Goal: Task Accomplishment & Management: Manage account settings

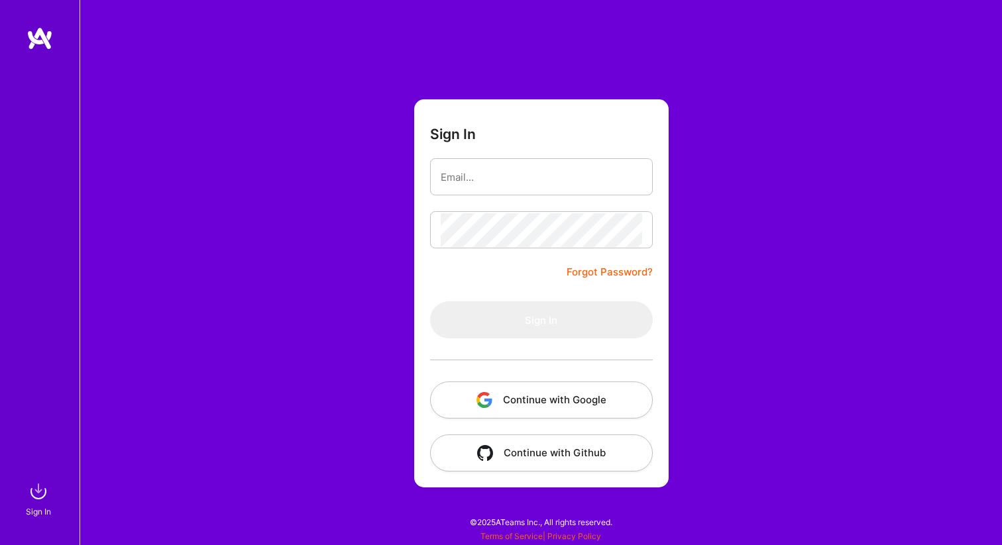
click at [553, 390] on button "Continue with Google" at bounding box center [541, 400] width 223 height 37
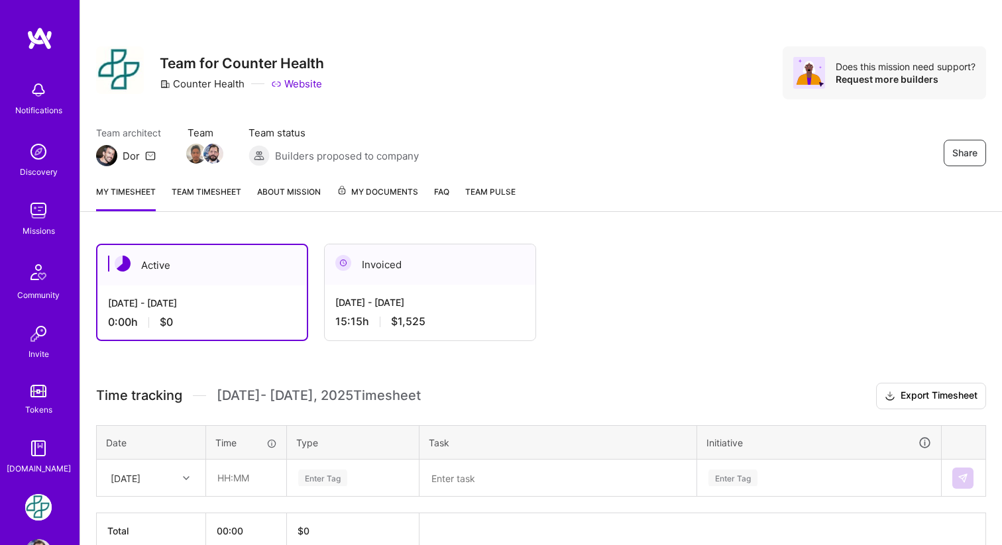
scroll to position [68, 0]
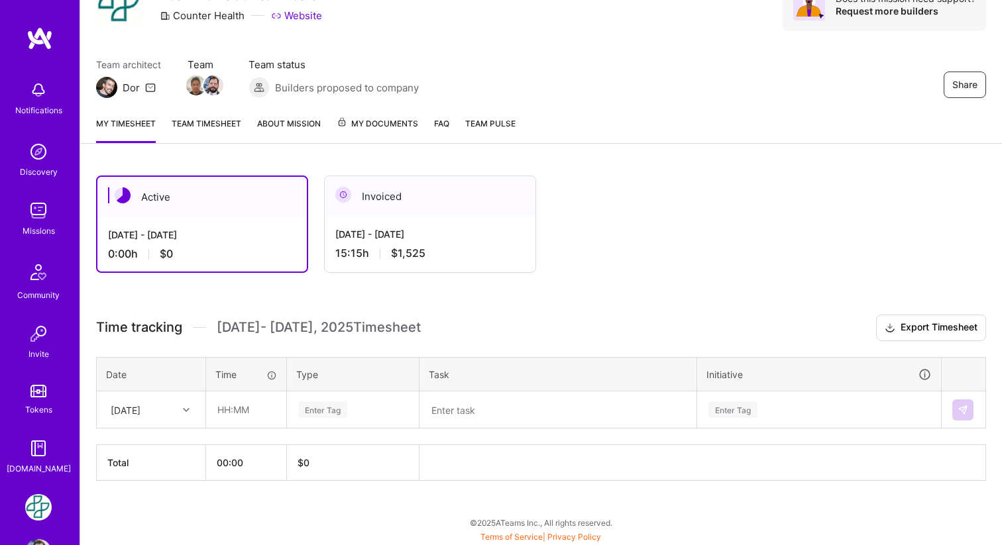
click at [472, 222] on div "[DATE] - [DATE] 15:15 h $1,525" at bounding box center [430, 244] width 211 height 54
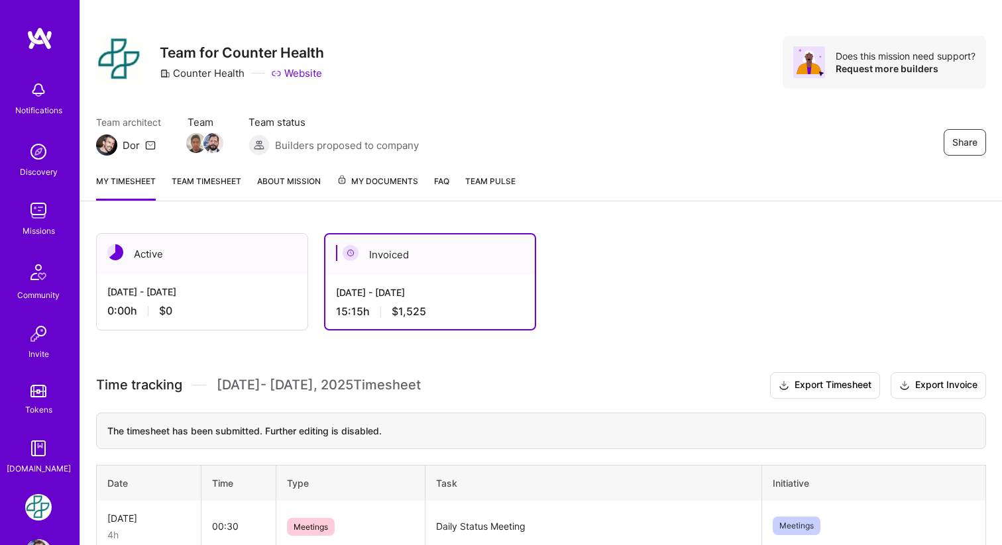
scroll to position [0, 0]
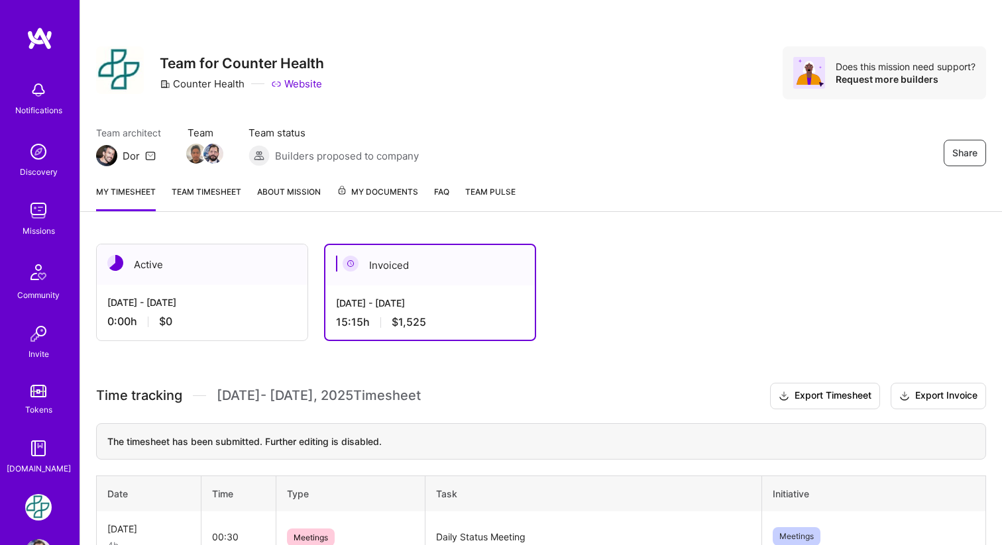
click at [263, 283] on div "Active" at bounding box center [202, 264] width 211 height 40
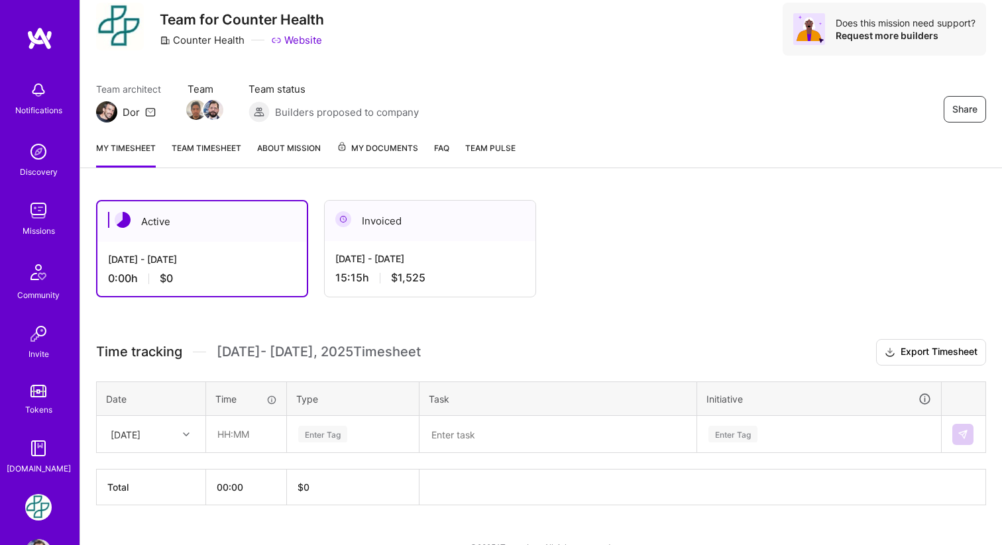
scroll to position [68, 0]
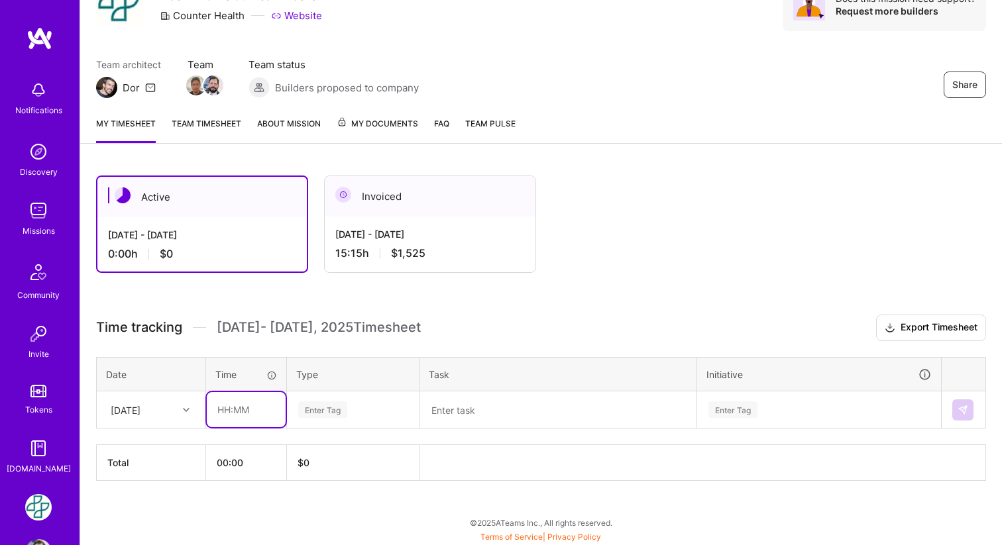
click at [238, 413] on input "text" at bounding box center [246, 409] width 79 height 35
type input "01:00"
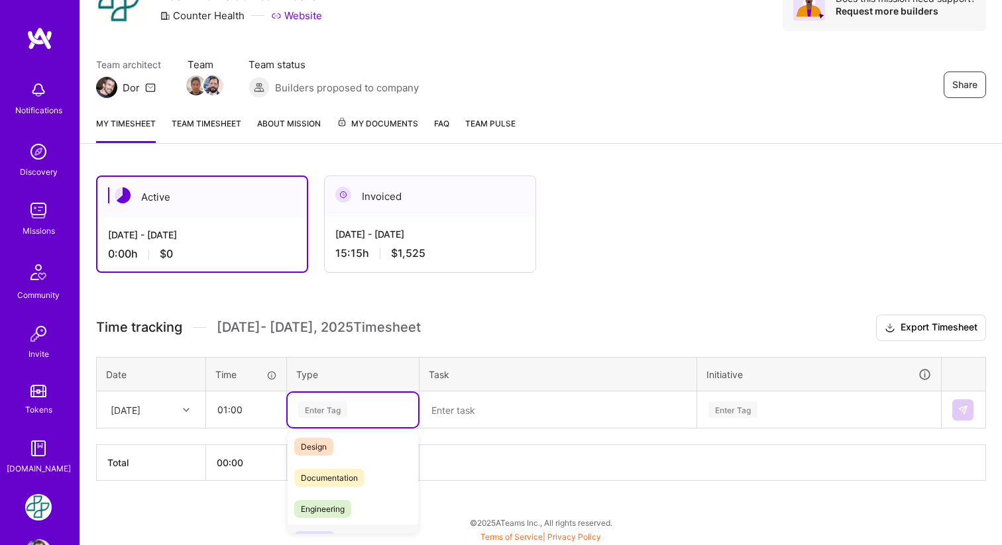
scroll to position [69, 0]
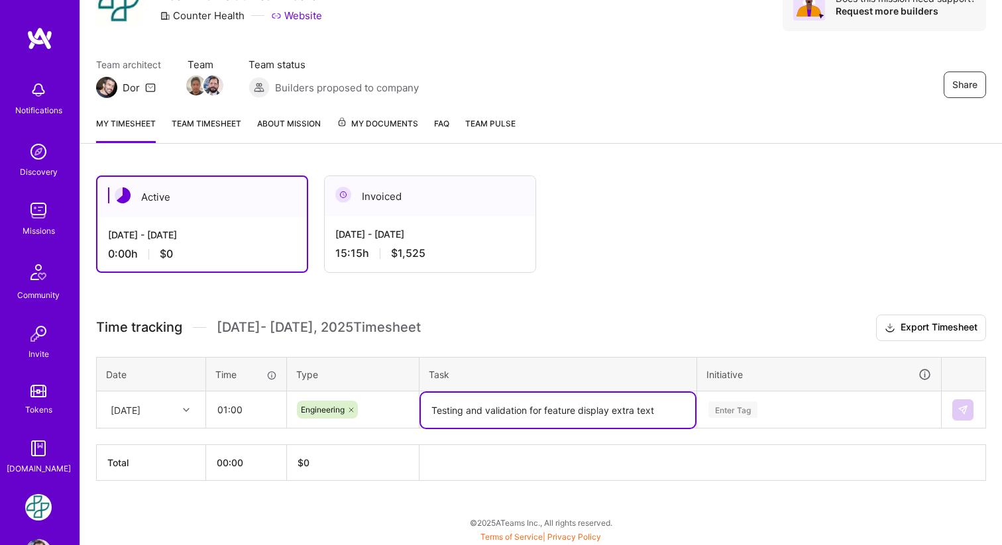
type textarea "Testing and validation for feature display extra text"
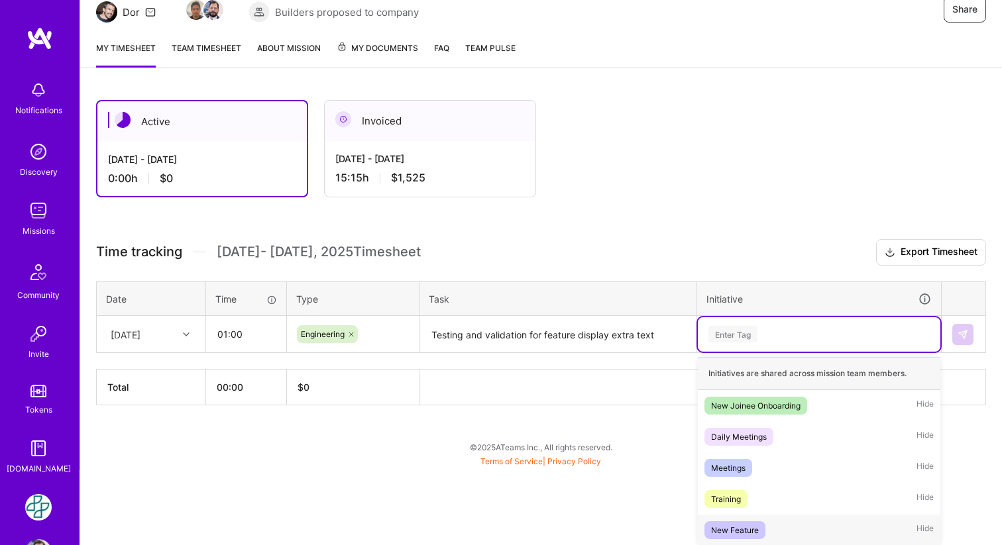
click at [744, 528] on div "New Feature" at bounding box center [735, 530] width 48 height 14
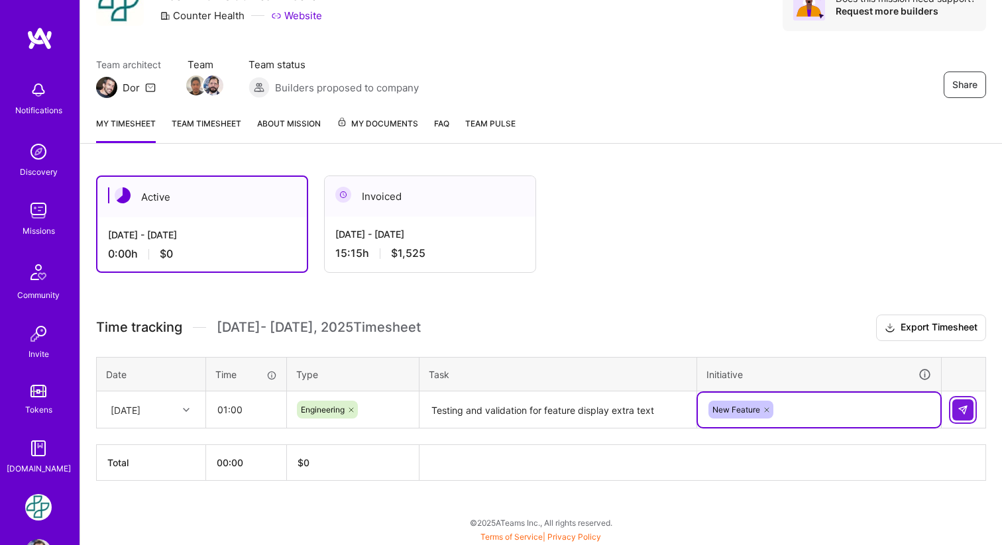
click at [959, 403] on button at bounding box center [962, 409] width 21 height 21
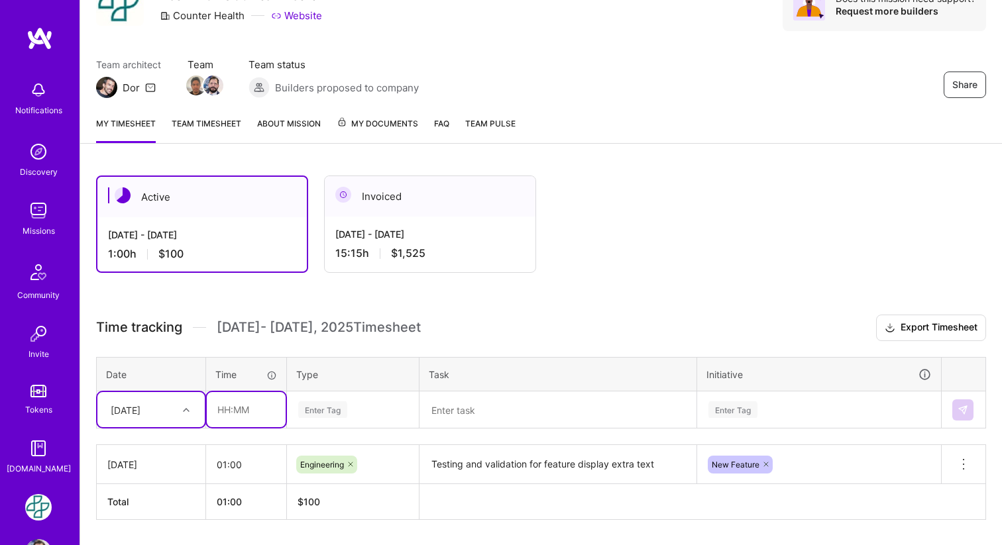
click at [245, 406] on input "text" at bounding box center [246, 409] width 79 height 35
type input "00:30"
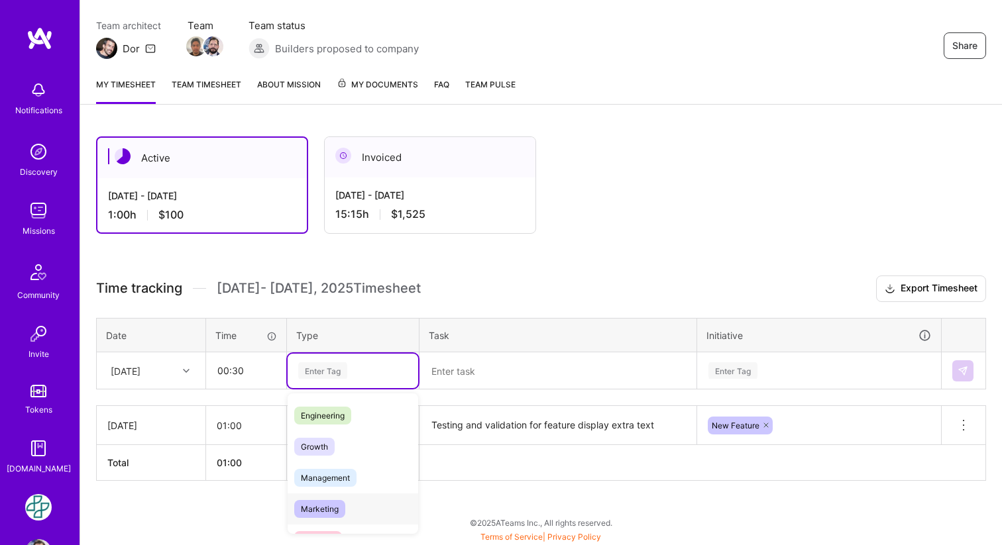
scroll to position [123, 0]
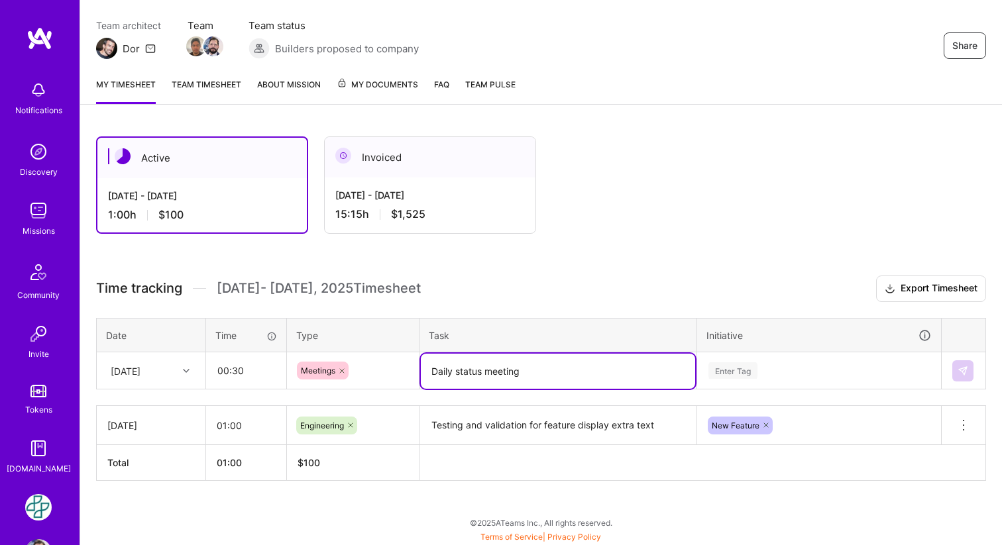
type textarea "Daily status meeting"
click at [778, 368] on div "Enter Tag" at bounding box center [819, 371] width 242 height 34
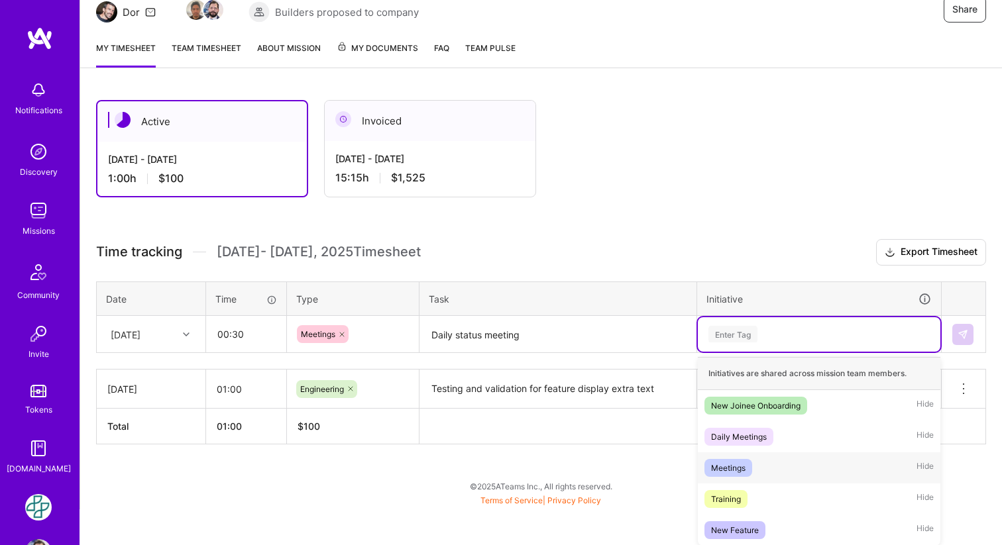
click at [736, 473] on div "Meetings" at bounding box center [728, 468] width 34 height 14
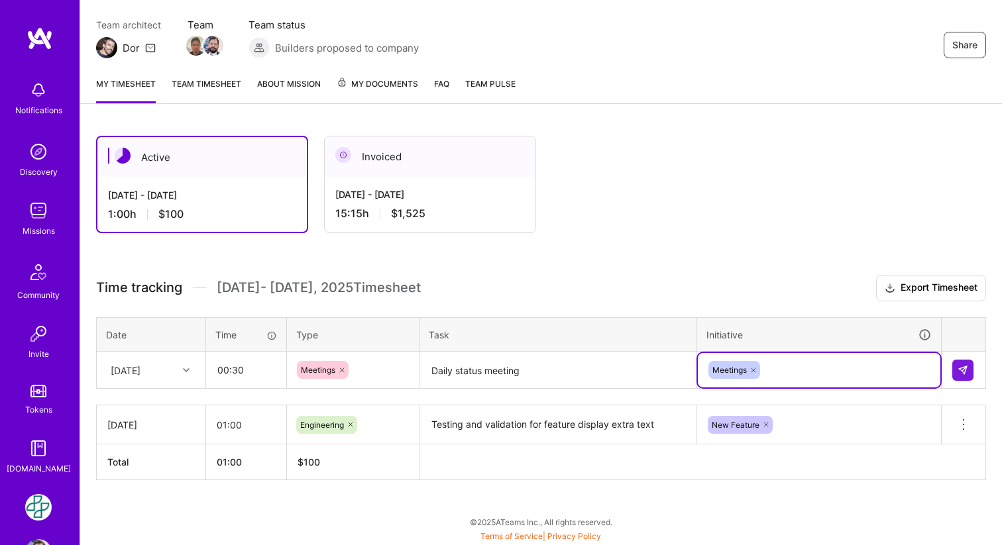
scroll to position [107, 0]
click at [961, 369] on img at bounding box center [962, 371] width 11 height 11
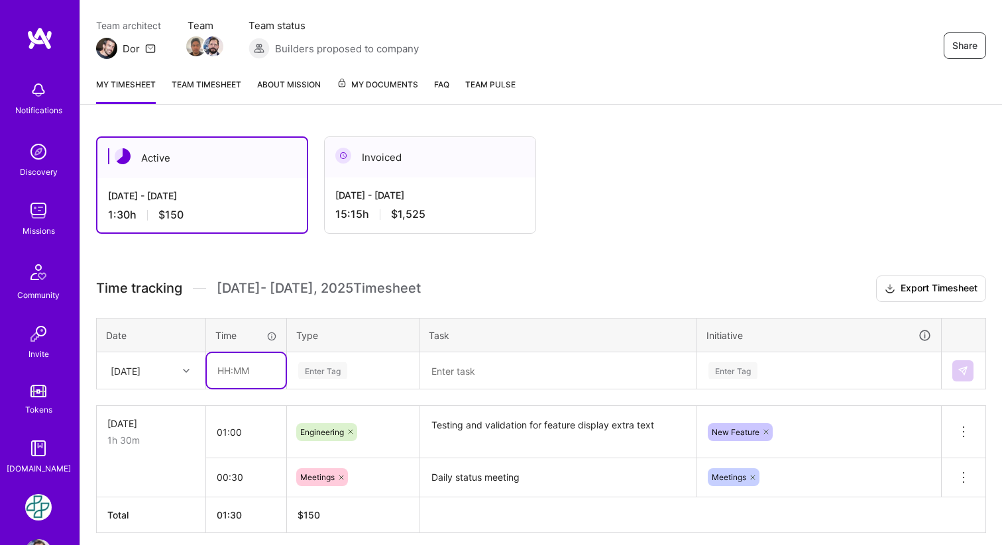
click at [246, 370] on input "text" at bounding box center [246, 370] width 79 height 35
type input "02:30"
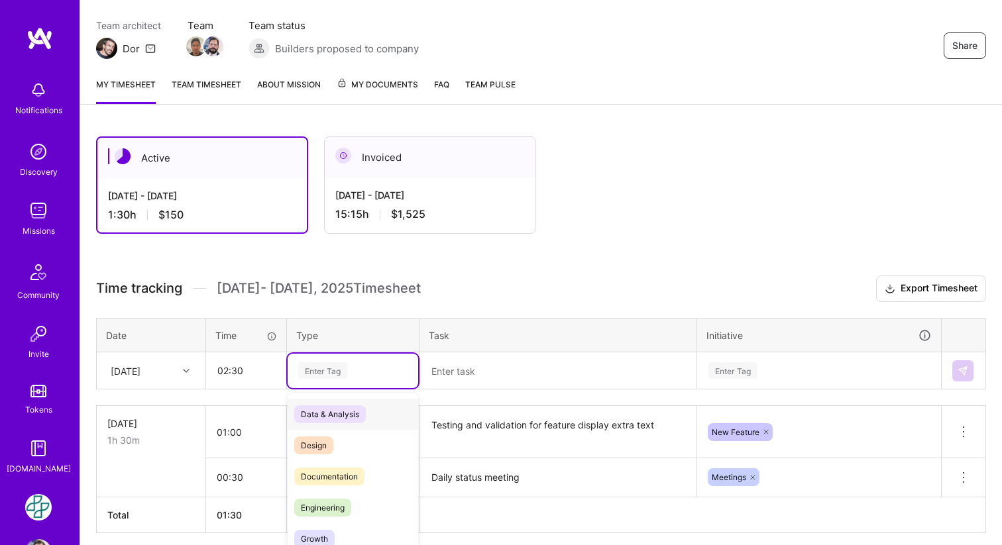
scroll to position [159, 0]
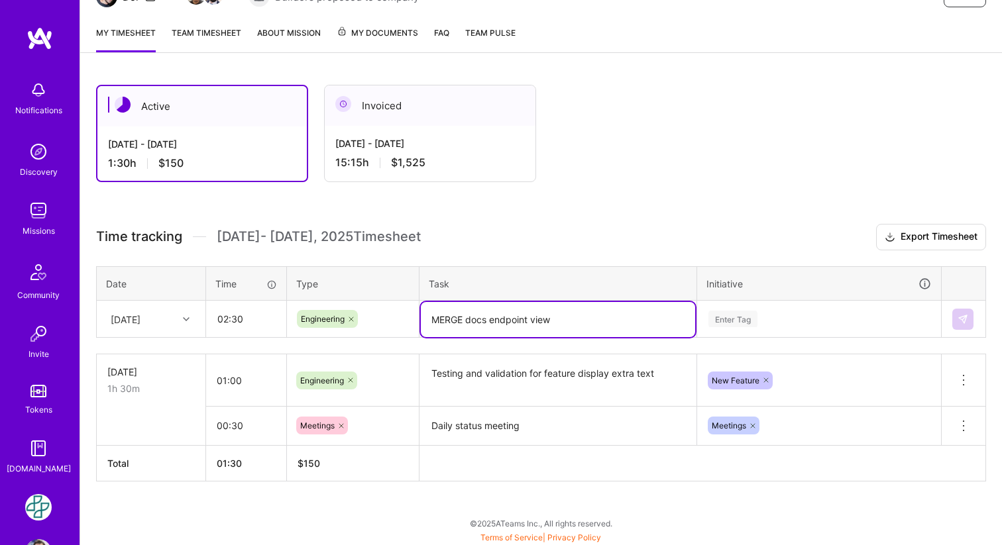
type textarea "MERGE docs endpoint view"
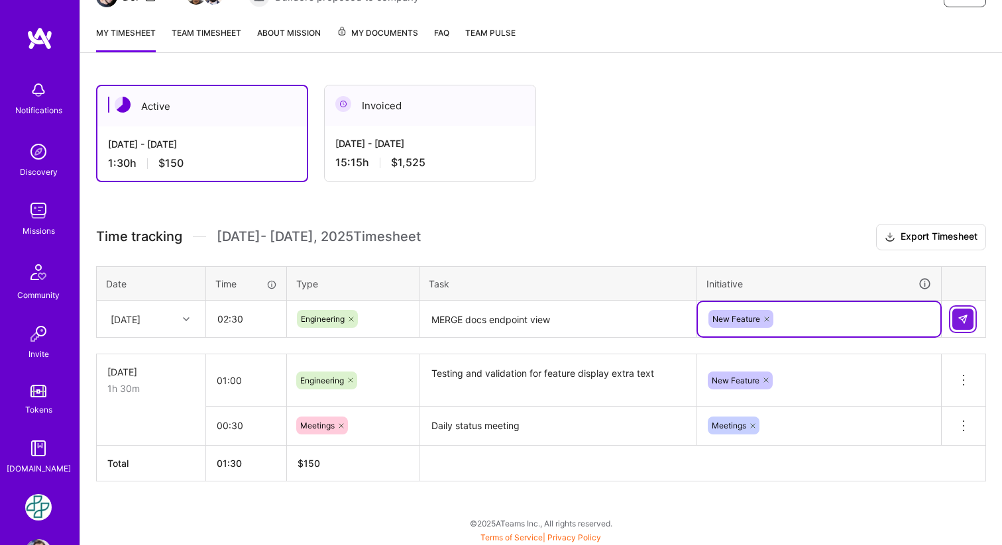
click at [962, 318] on img at bounding box center [962, 319] width 11 height 11
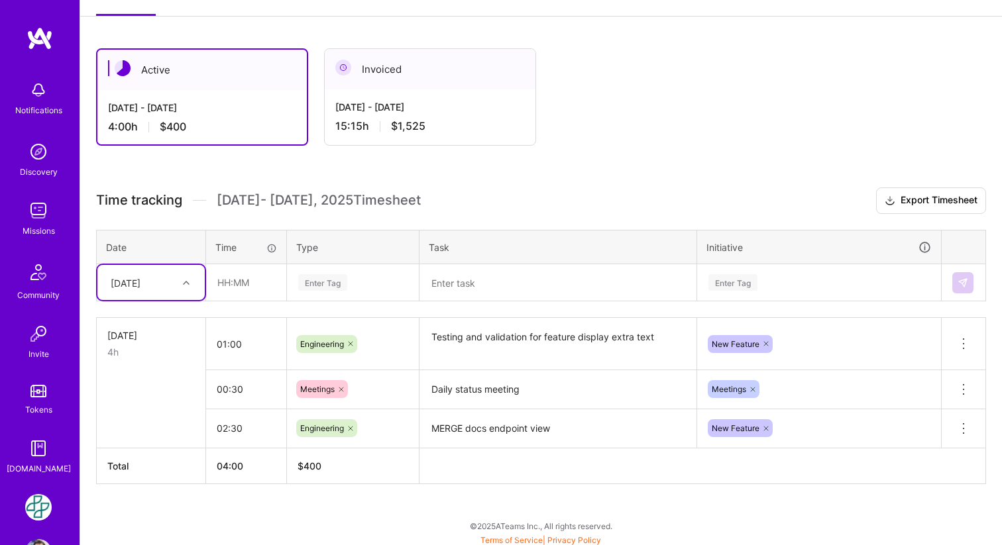
scroll to position [197, 0]
click at [340, 68] on img at bounding box center [343, 66] width 16 height 16
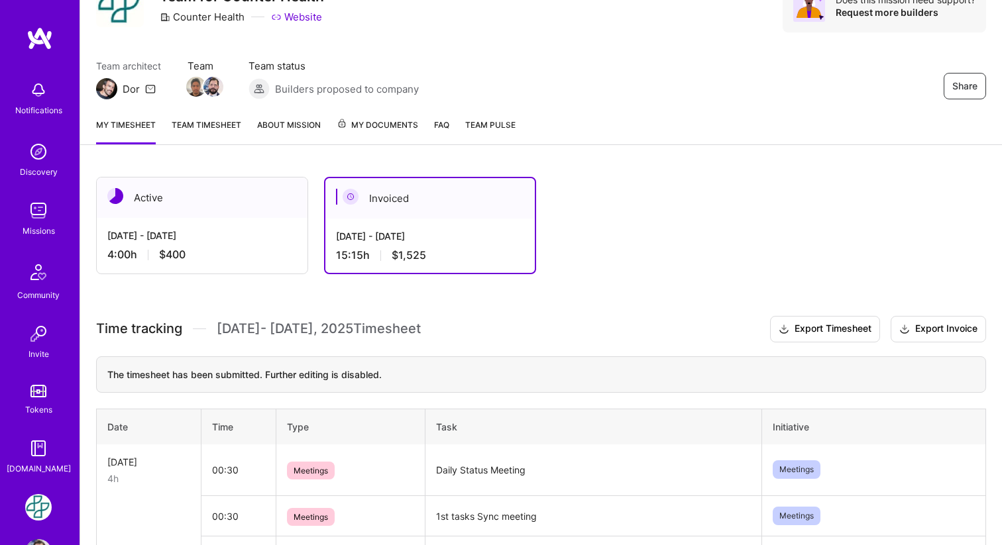
scroll to position [0, 0]
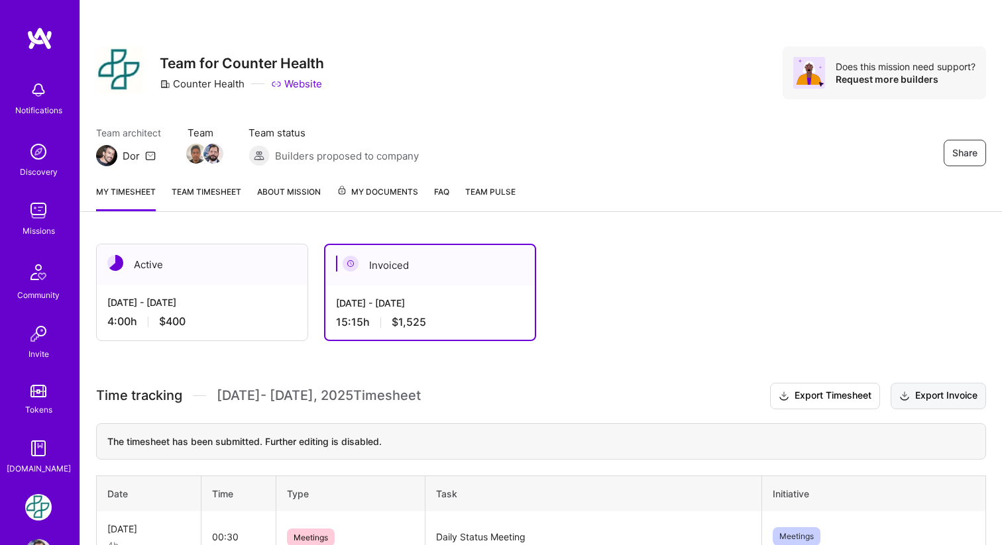
click at [930, 395] on button "Export Invoice" at bounding box center [937, 396] width 95 height 26
